Goal: Information Seeking & Learning: Learn about a topic

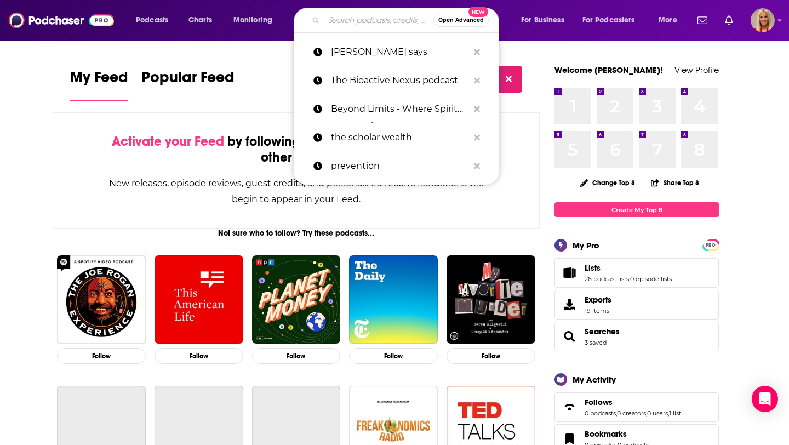
click at [355, 24] on input "Search podcasts, credits, & more..." at bounding box center [379, 21] width 110 height 18
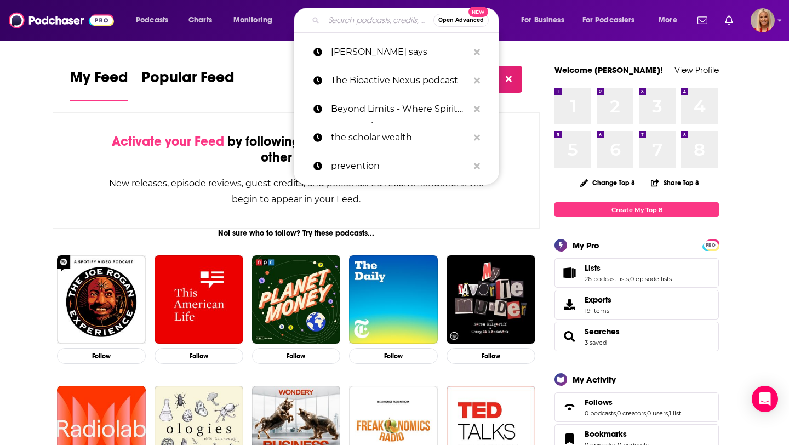
paste input "I’m Booked with [PERSON_NAME]: A Podcast for Readers, Authors, Aspiring Authors…"
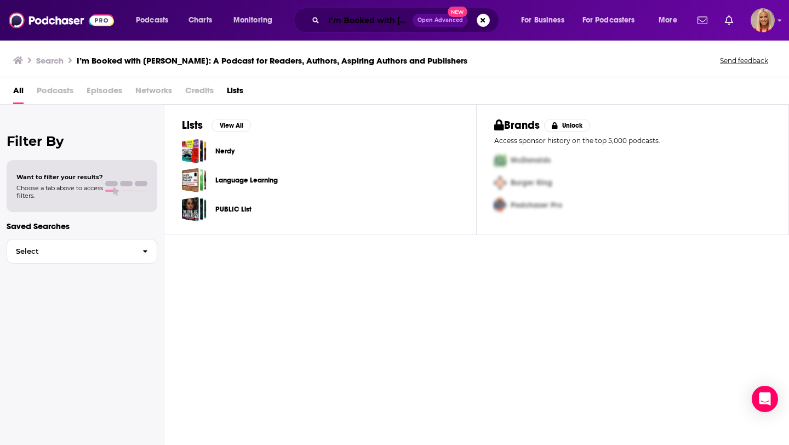
click at [367, 18] on input "I’m Booked with [PERSON_NAME]: A Podcast for Readers, Authors, Aspiring Authors…" at bounding box center [368, 21] width 89 height 18
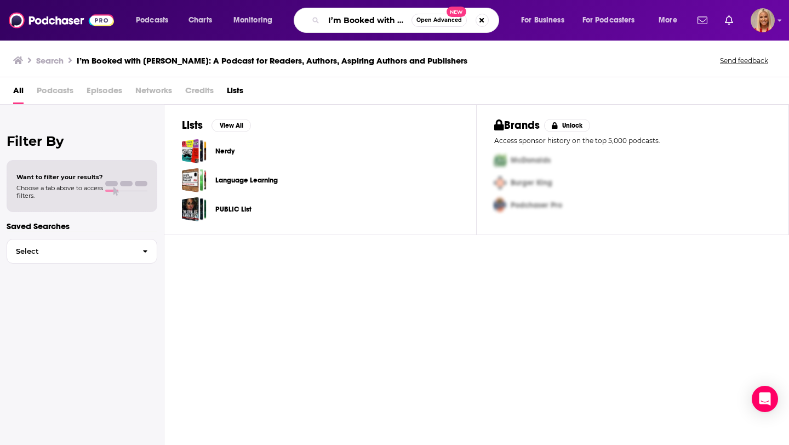
click at [400, 21] on input "I’m Booked with [PERSON_NAME]: A Podcast for Readers, Authors, Aspiring Authors…" at bounding box center [368, 21] width 88 height 18
click at [408, 21] on input "I’m Booked with [PERSON_NAME]: A Podcast for Readers, Authors, Aspiring Authors…" at bounding box center [368, 21] width 88 height 18
click at [406, 21] on input "I’m Booked with [PERSON_NAME]: A Podcast for Readers, Authors, Aspiring Authors…" at bounding box center [368, 21] width 88 height 18
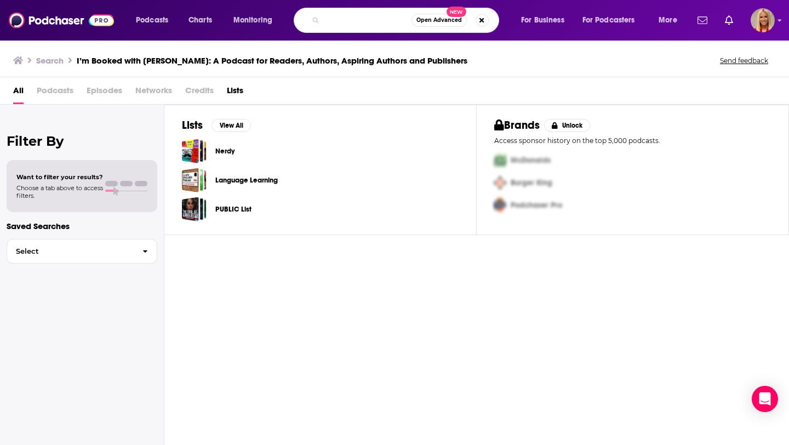
drag, startPoint x: 365, startPoint y: 21, endPoint x: 540, endPoint y: 21, distance: 174.8
click at [540, 21] on div "Podcasts Charts Monitoring I’m Booked with [PERSON_NAME]: A Podcast for Readers…" at bounding box center [408, 20] width 560 height 25
type input "I’m Booked with [PERSON_NAME]"
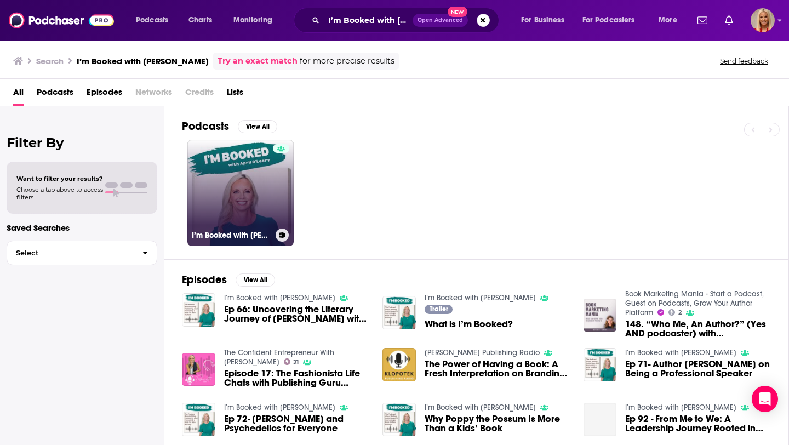
click at [265, 197] on link "I’m Booked with [PERSON_NAME]" at bounding box center [240, 193] width 106 height 106
